Goal: Check status

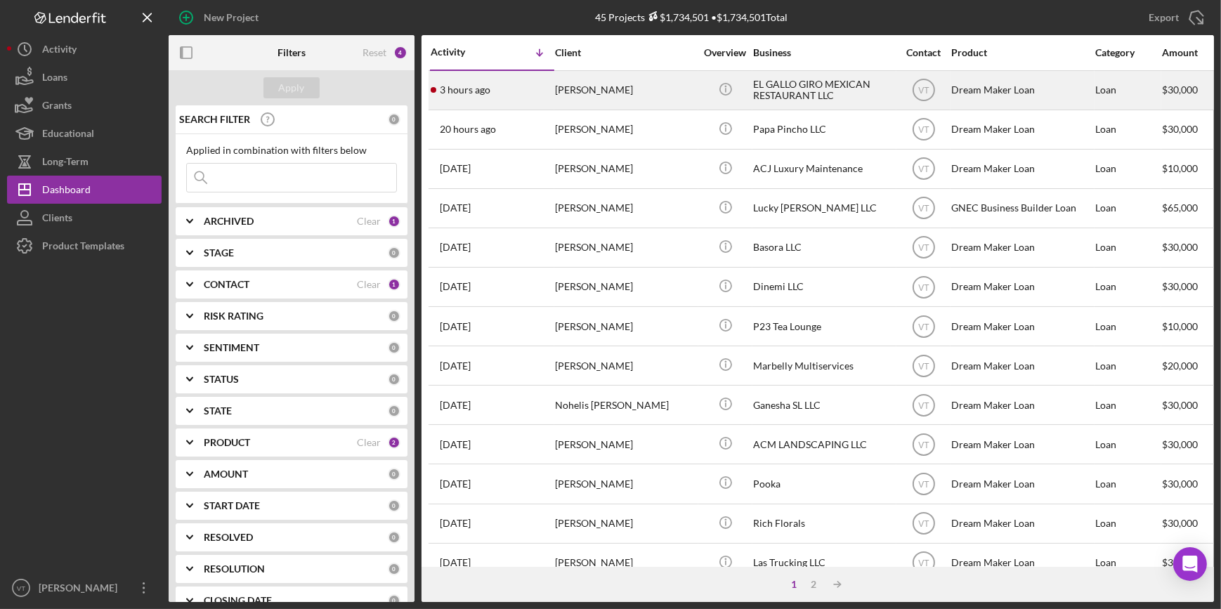
click at [546, 97] on div "3 hours ago [PERSON_NAME]" at bounding box center [492, 90] width 123 height 37
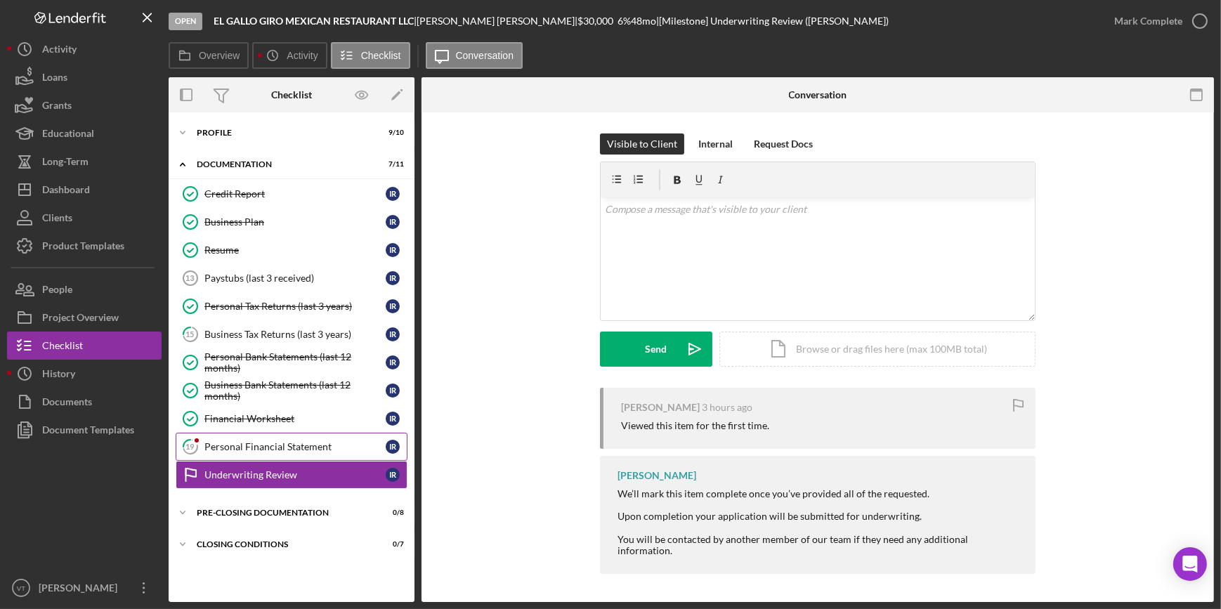
click at [258, 453] on link "19 Personal Financial Statement I R" at bounding box center [292, 447] width 232 height 28
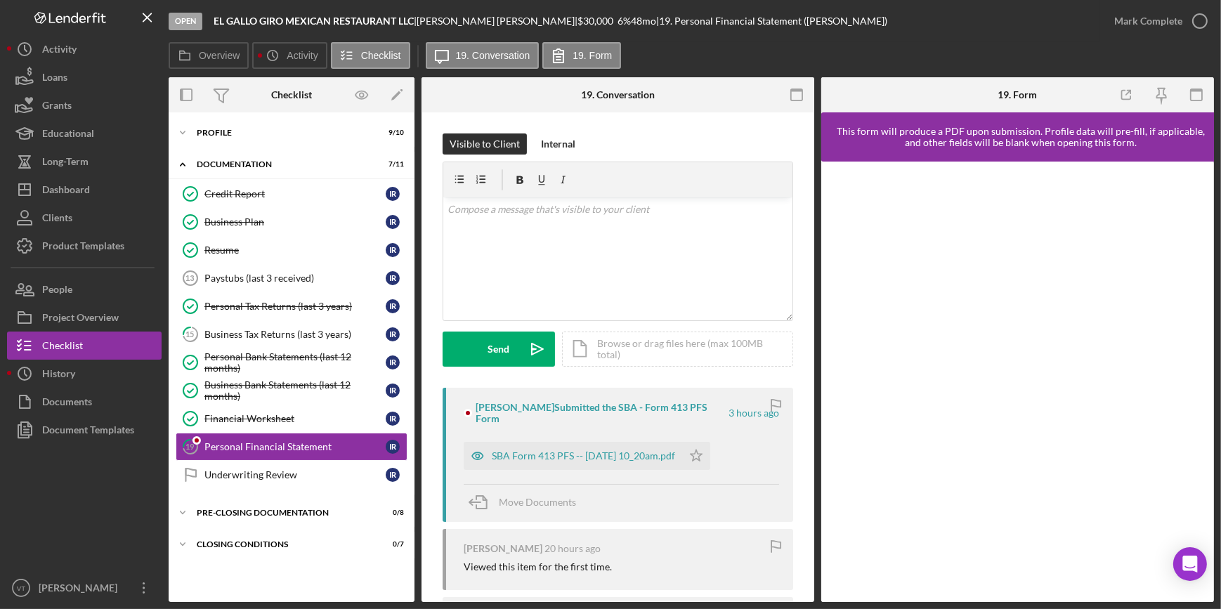
scroll to position [63, 0]
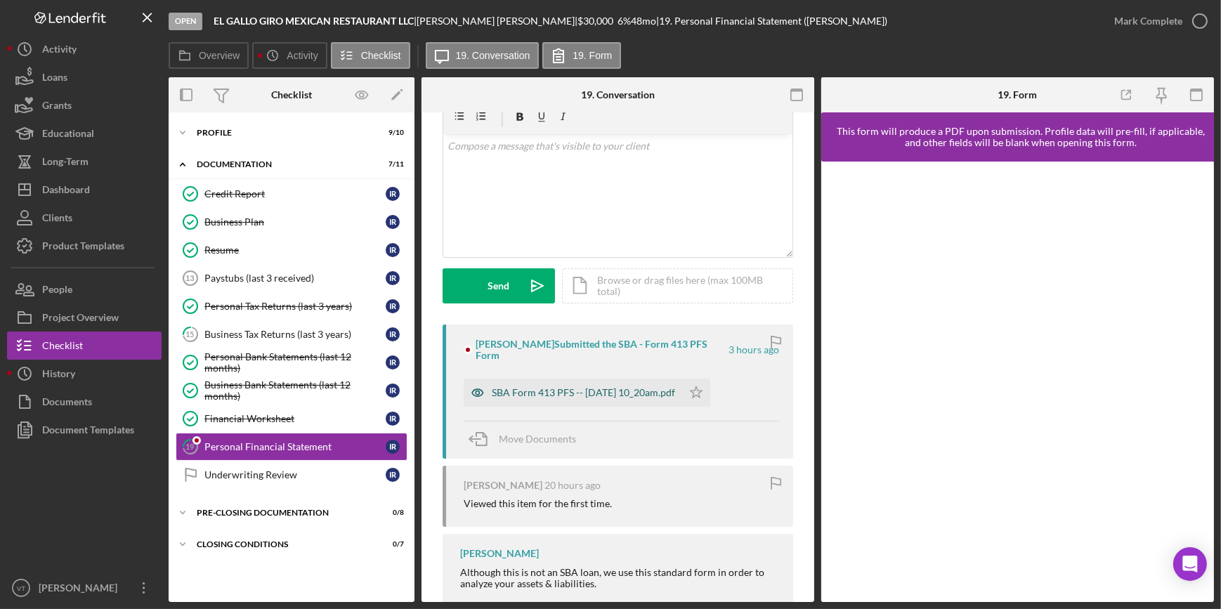
click at [549, 396] on div "SBA Form 413 PFS -- [DATE] 10_20am.pdf" at bounding box center [583, 392] width 183 height 11
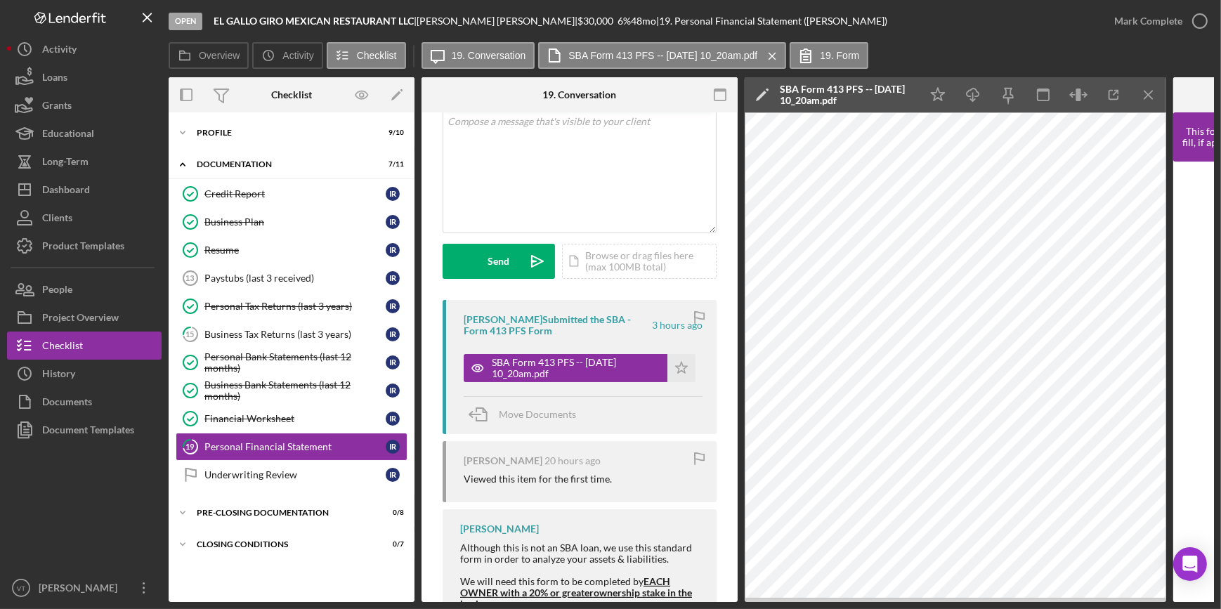
scroll to position [127, 0]
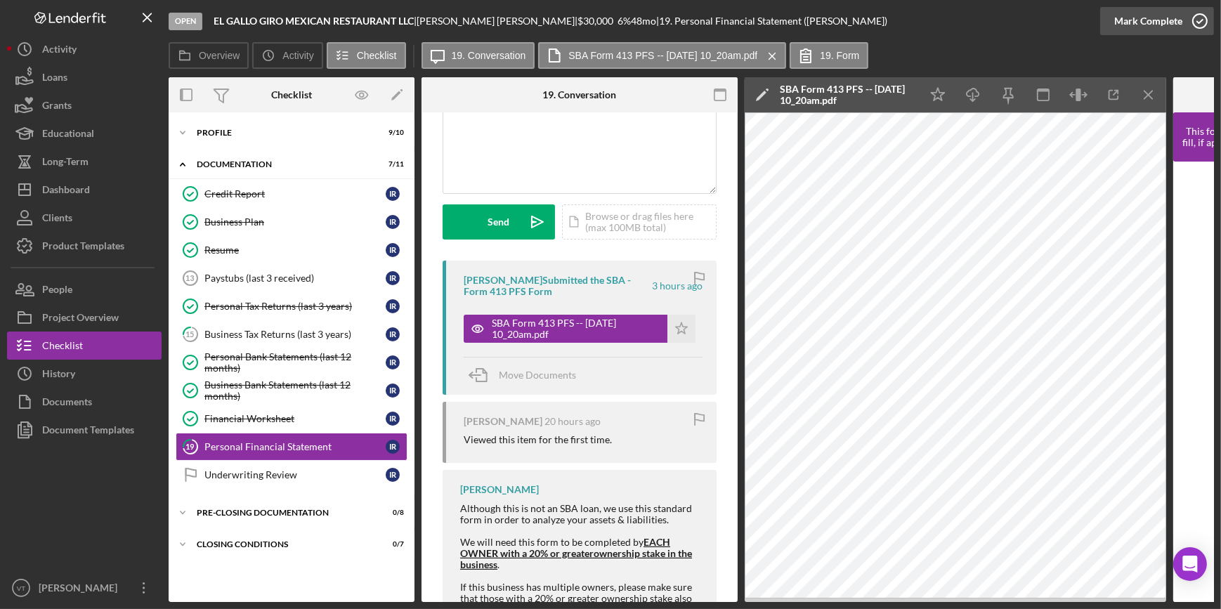
click at [1134, 20] on div "Mark Complete" at bounding box center [1148, 21] width 68 height 28
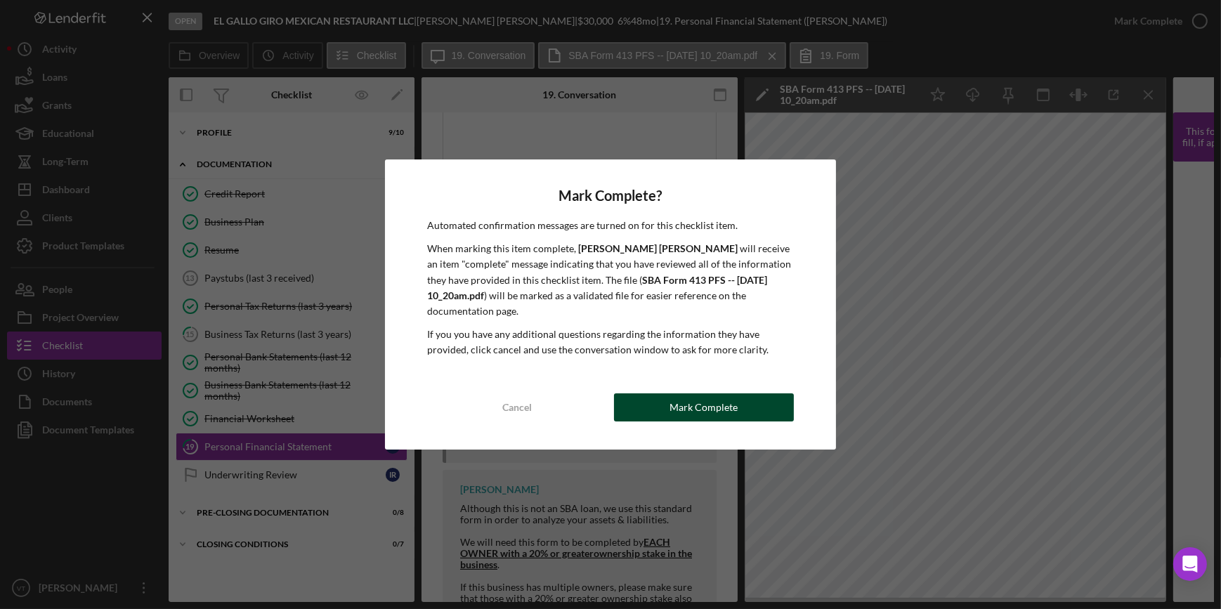
click at [699, 394] on div "Mark Complete" at bounding box center [703, 407] width 68 height 28
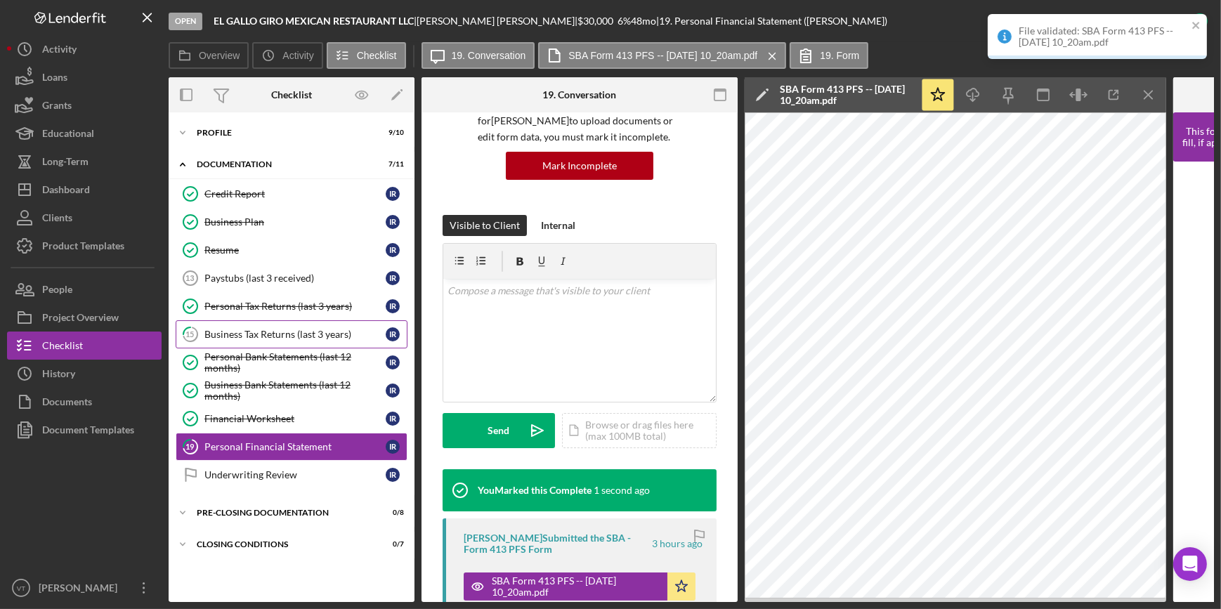
scroll to position [336, 0]
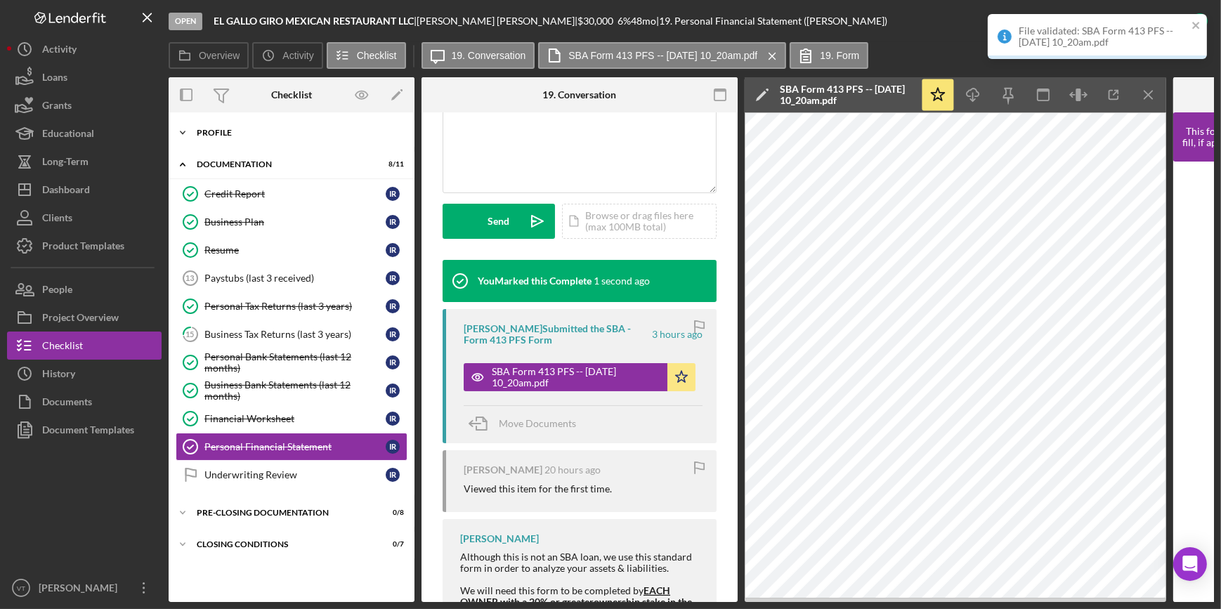
click at [197, 126] on div "Icon/Expander Profile 9 / 10" at bounding box center [292, 133] width 246 height 28
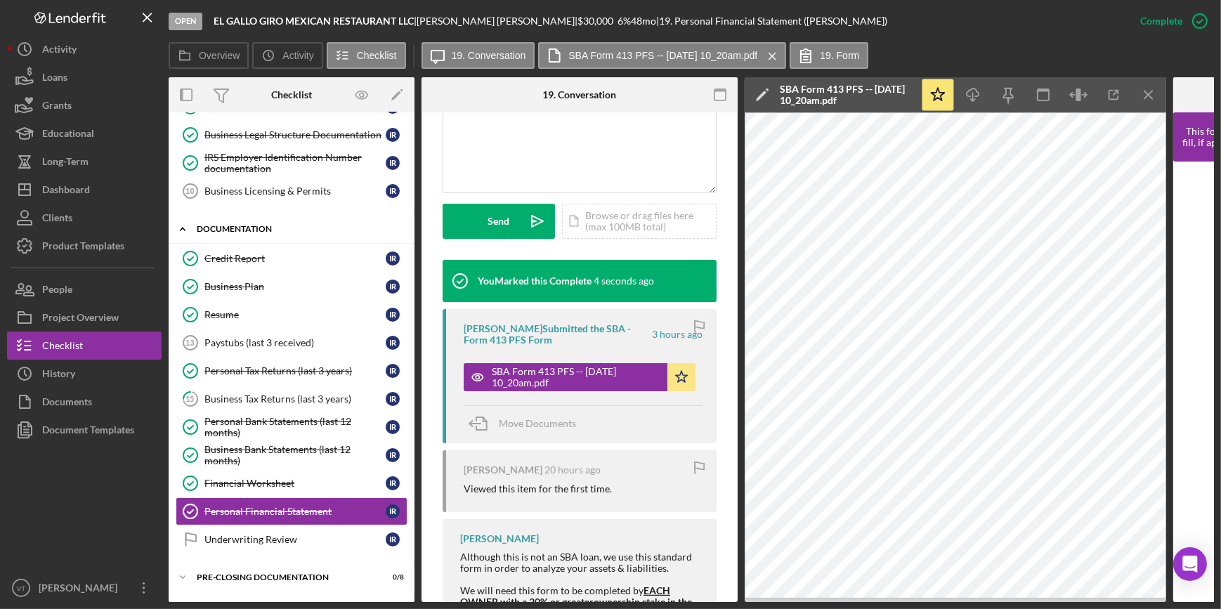
scroll to position [253, 0]
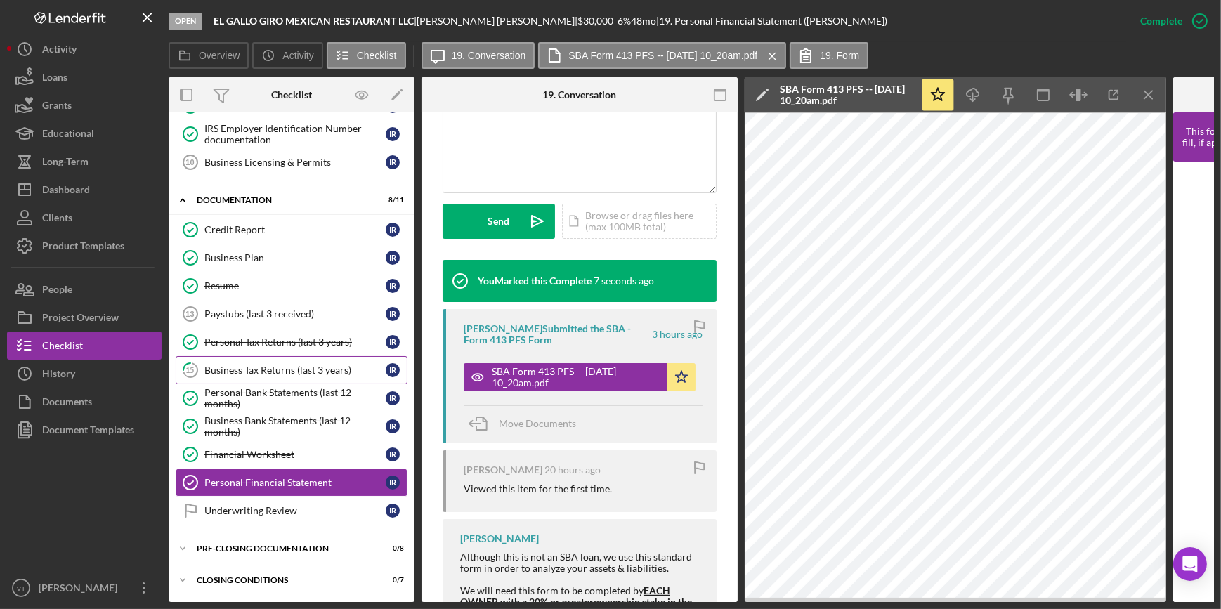
click at [287, 369] on div "Business Tax Returns (last 3 years)" at bounding box center [294, 369] width 181 height 11
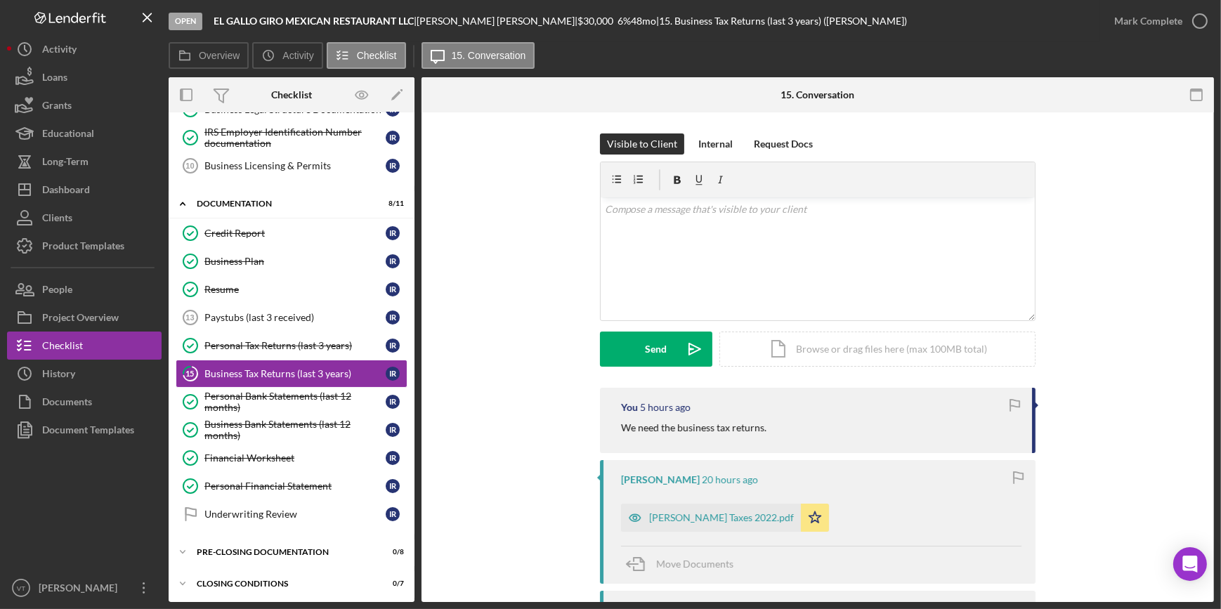
scroll to position [244, 0]
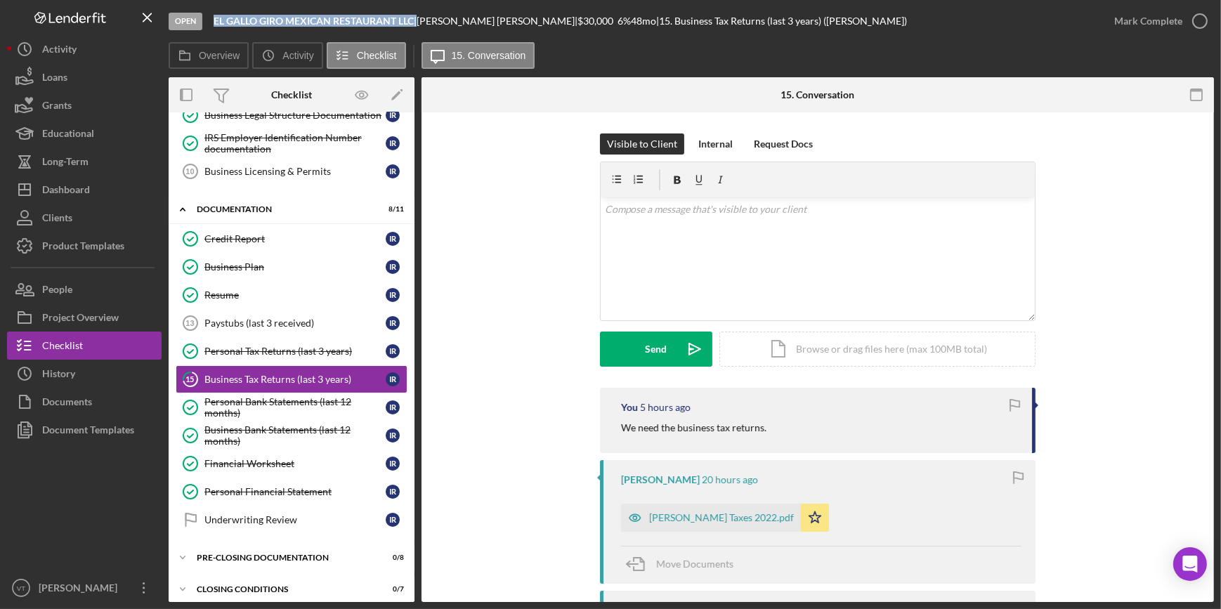
drag, startPoint x: 415, startPoint y: 20, endPoint x: 206, endPoint y: 15, distance: 208.6
click at [206, 15] on div "Open EL [PERSON_NAME] GIRO MEXICAN RESTAURANT LLC | [PERSON_NAME] | $30,000 $30…" at bounding box center [634, 21] width 931 height 42
copy div "EL GALLO GIRO MEXICAN RESTAURANT LLC"
